Goal: Use online tool/utility: Utilize a website feature to perform a specific function

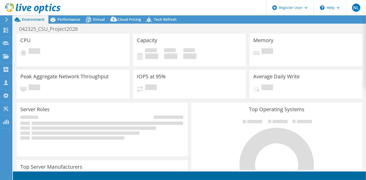
select select "USD"
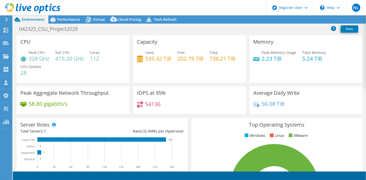
select select "USEast"
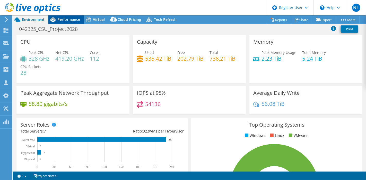
click at [67, 20] on span "Performance" at bounding box center [68, 19] width 23 height 5
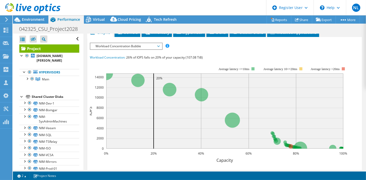
scroll to position [142, 0]
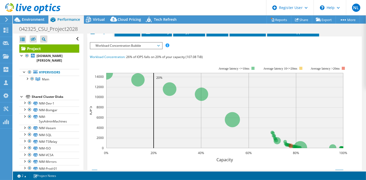
click at [125, 44] on span "Workload Concentration Bubble" at bounding box center [126, 46] width 66 height 6
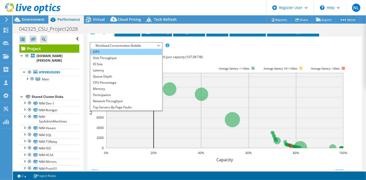
click at [122, 50] on li "IOPS" at bounding box center [125, 52] width 71 height 6
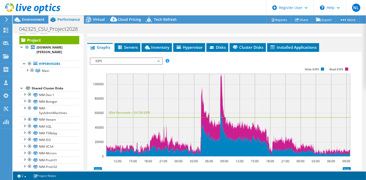
scroll to position [127, 0]
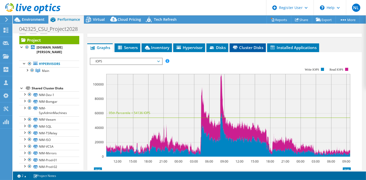
click at [235, 46] on icon at bounding box center [235, 47] width 5 height 3
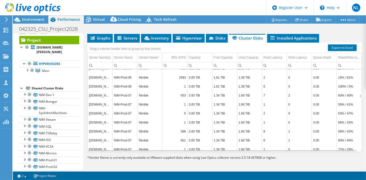
scroll to position [923, 0]
drag, startPoint x: 138, startPoint y: 104, endPoint x: 149, endPoint y: 105, distance: 11.1
click at [149, 109] on td "Nimble" at bounding box center [149, 113] width 25 height 9
click at [169, 118] on td "1" at bounding box center [174, 122] width 25 height 9
